Goal: Book appointment/travel/reservation

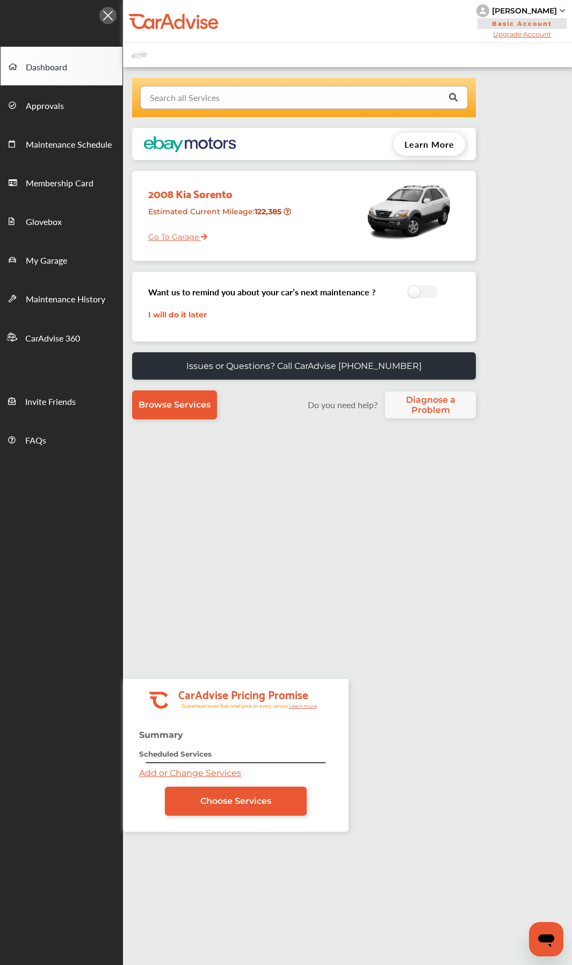
click at [286, 96] on input "text" at bounding box center [301, 96] width 321 height 21
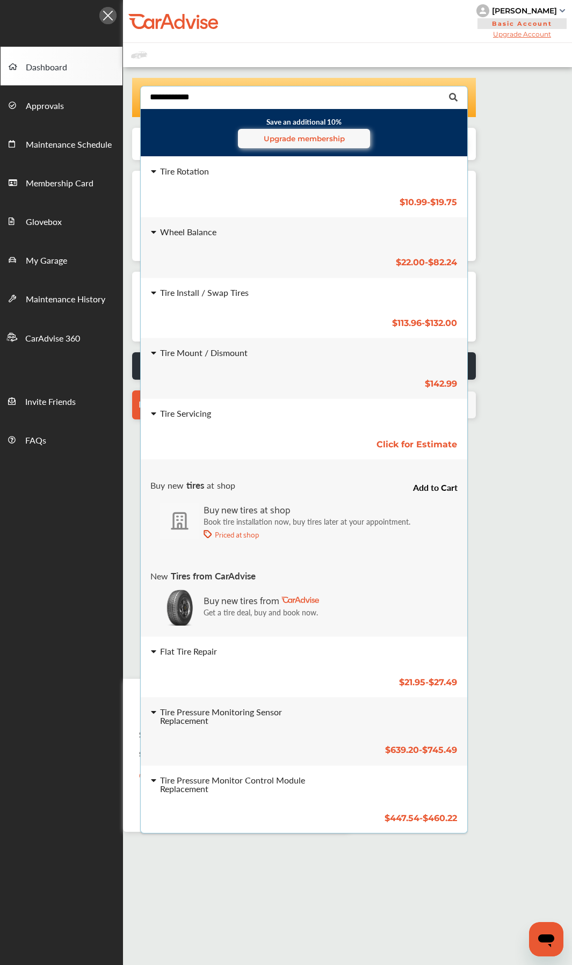
type input "**********"
click at [256, 298] on div "Tire Install / Swap Tires" at bounding box center [236, 293] width 189 height 10
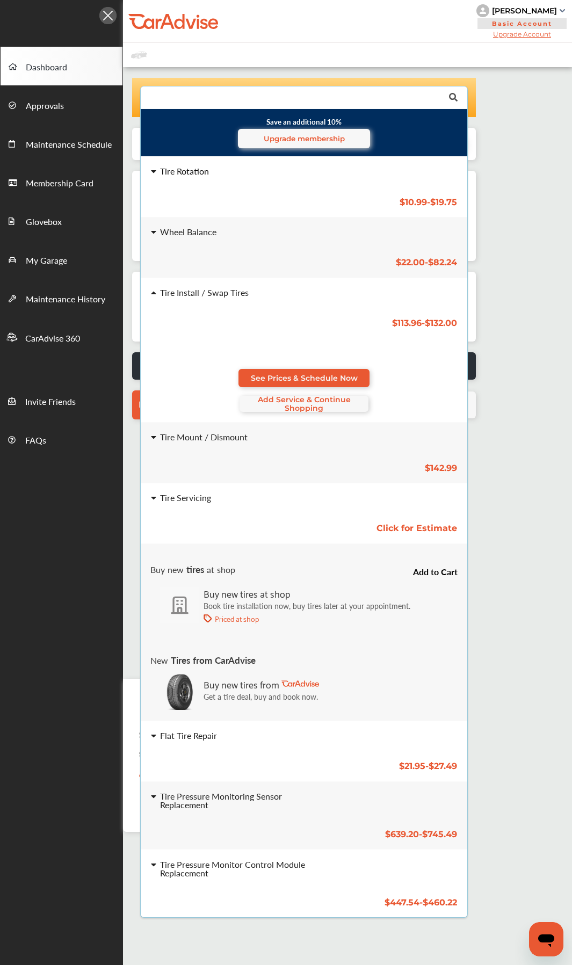
click at [247, 189] on div "Tire Rotation $10.99 - $19.75 Tire Rotation $10.99 - $19.75" at bounding box center [304, 187] width 344 height 60
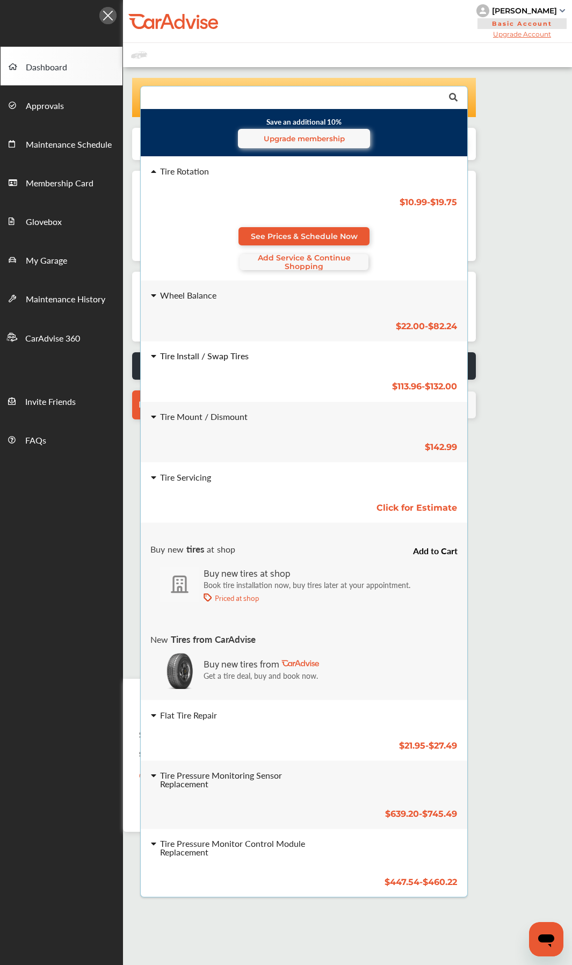
click at [243, 390] on div "$113.96 - $132.00" at bounding box center [303, 386] width 323 height 9
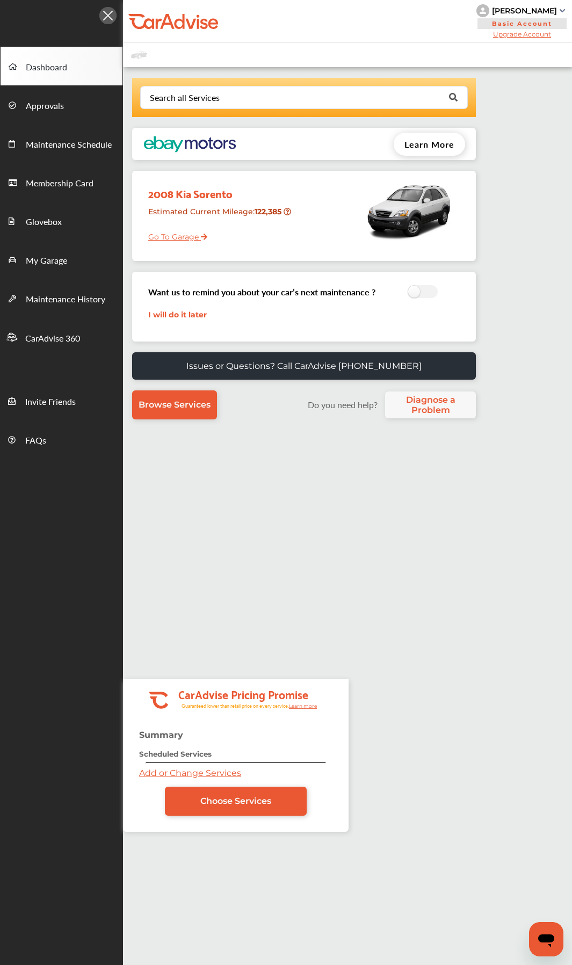
click at [502, 198] on div "Search all Services Save an additional 10% Upgrade membership Tire Rotation $10…" at bounding box center [347, 254] width 449 height 352
click at [226, 91] on input "text" at bounding box center [301, 96] width 321 height 21
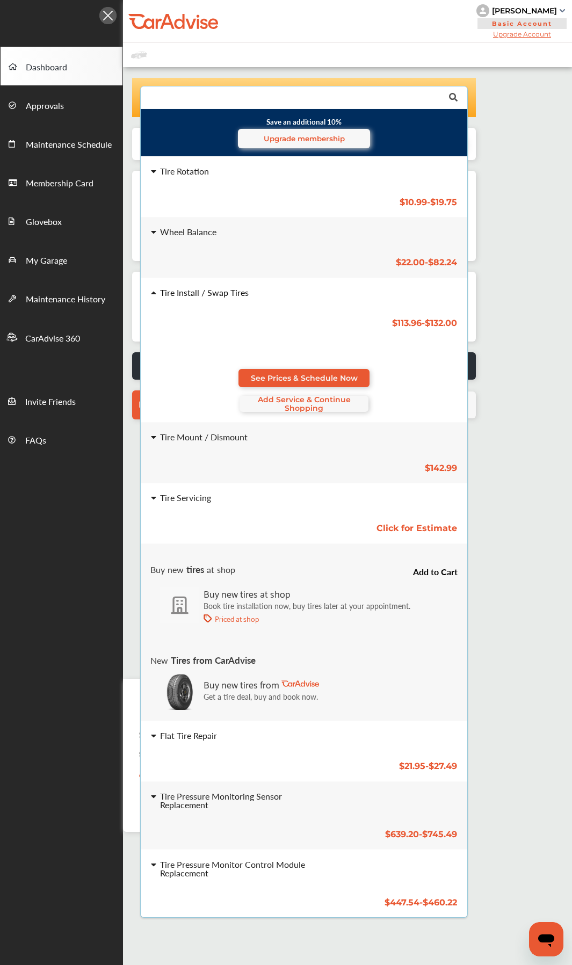
click at [261, 306] on div "Tire Install / Swap Tires $113.96 - $132.00 Tire Install / Swap Tires $113.96 -…" at bounding box center [304, 350] width 344 height 144
click at [290, 380] on span "See Prices & Schedule Now" at bounding box center [304, 378] width 107 height 9
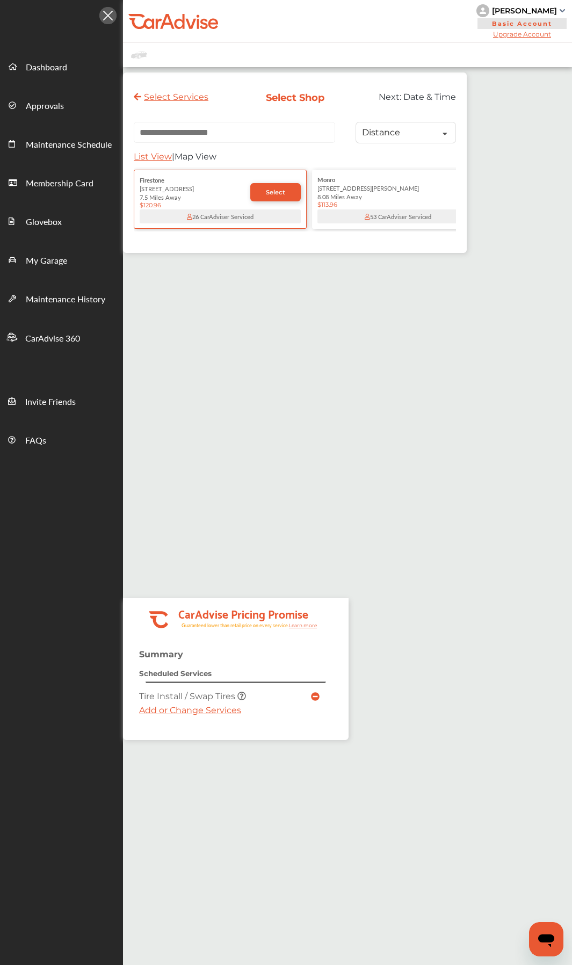
click at [194, 322] on div "Select Services Select Shop Next: Date & Time Distance Distance Price List View…" at bounding box center [347, 580] width 449 height 1014
click at [400, 514] on div ".cls-1 { clip-path: url(#clip-Pricing_Promise_Banner); } .cls-2 { fill: #fff; }…" at bounding box center [295, 674] width 344 height 153
click at [396, 514] on div ".cls-1 { clip-path: url(#clip-Pricing_Promise_Banner); } .cls-2 { fill: #fff; }…" at bounding box center [295, 674] width 344 height 153
click at [409, 514] on div ".cls-1 { clip-path: url(#clip-Pricing_Promise_Banner); } .cls-2 { fill: #fff; }…" at bounding box center [295, 674] width 344 height 153
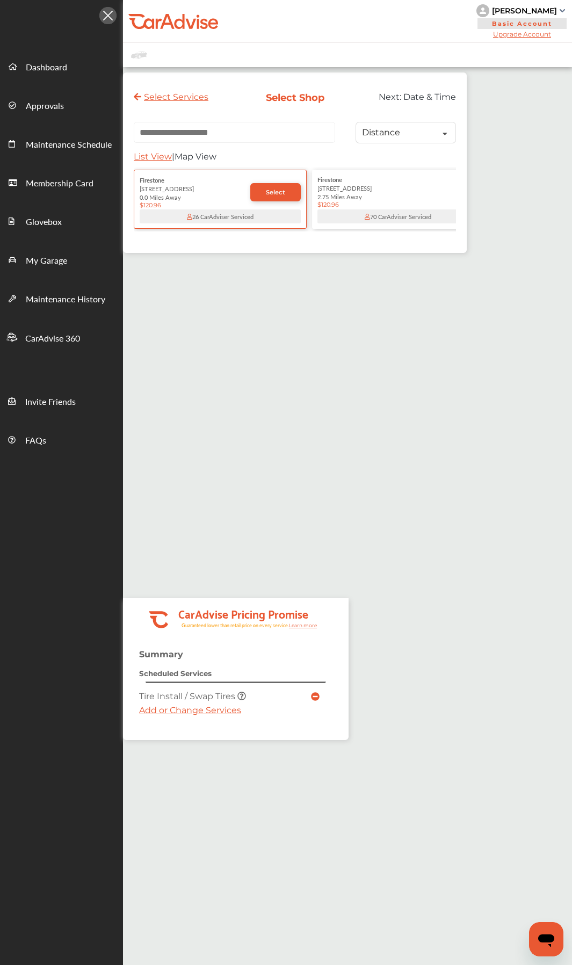
paste input "**********"
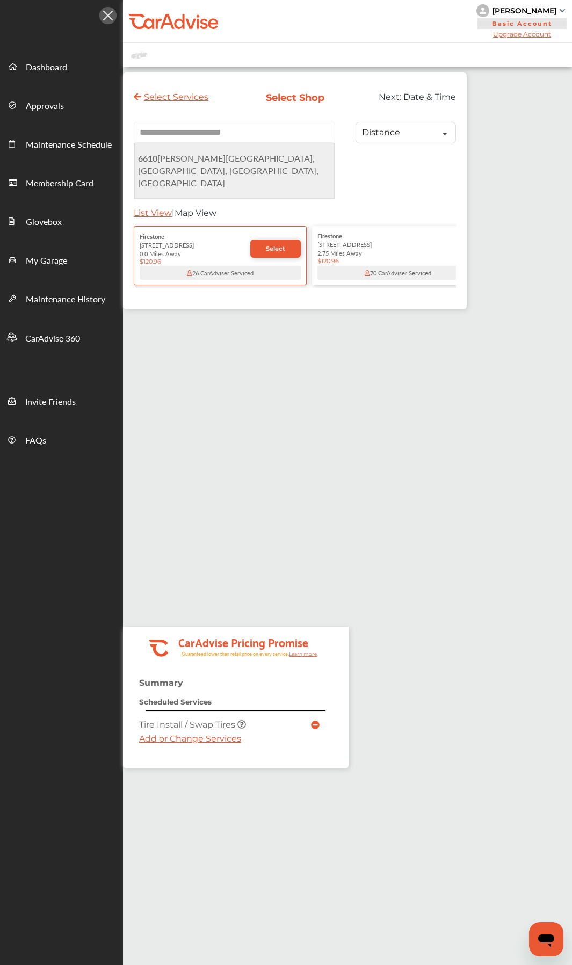
click at [262, 165] on span "[STREET_ADDRESS][PERSON_NAME]" at bounding box center [228, 170] width 180 height 37
type input "**********"
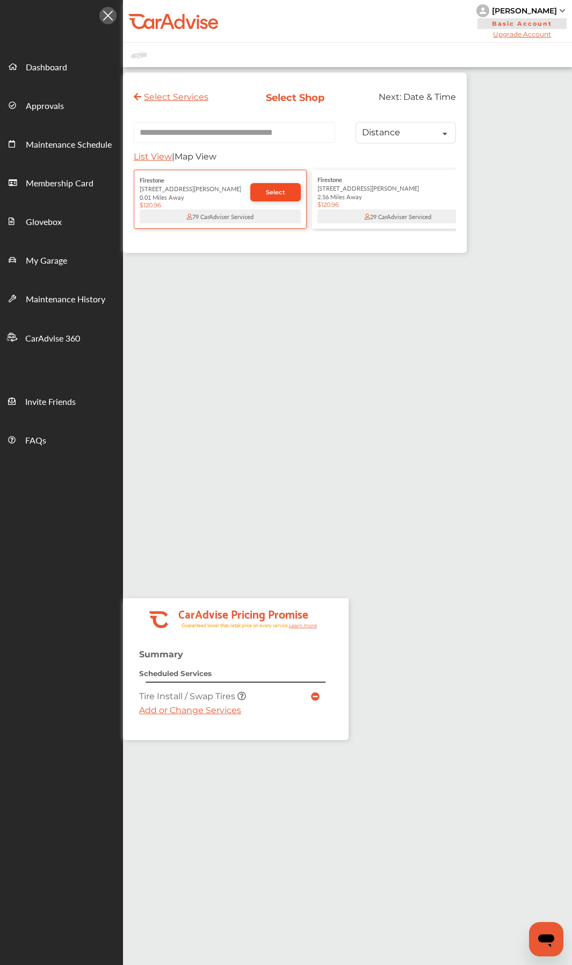
click at [274, 196] on span "Select" at bounding box center [275, 193] width 19 height 8
